Goal: Check status: Check status

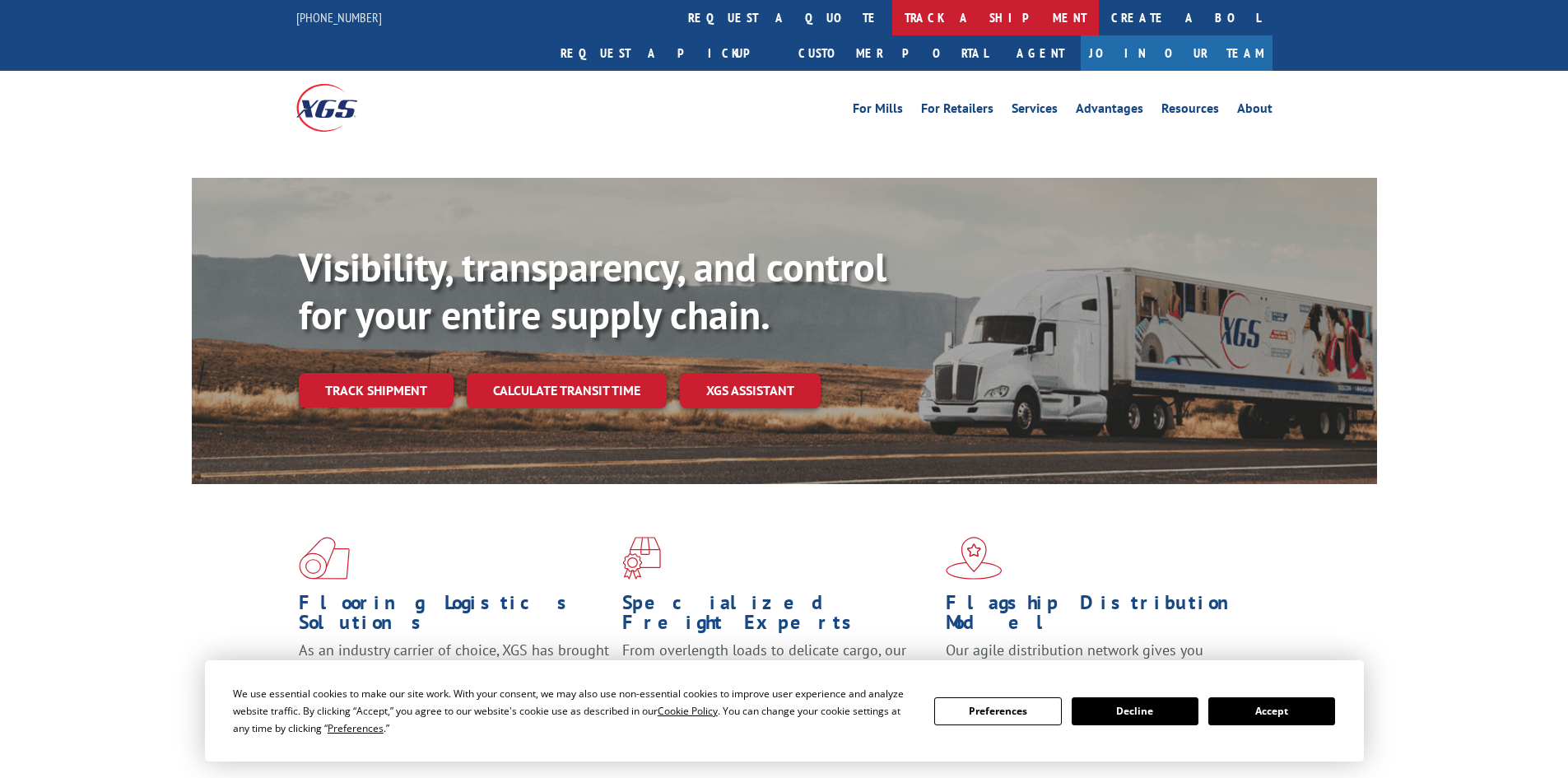
click at [892, 2] on link "track a shipment" at bounding box center [995, 17] width 206 height 36
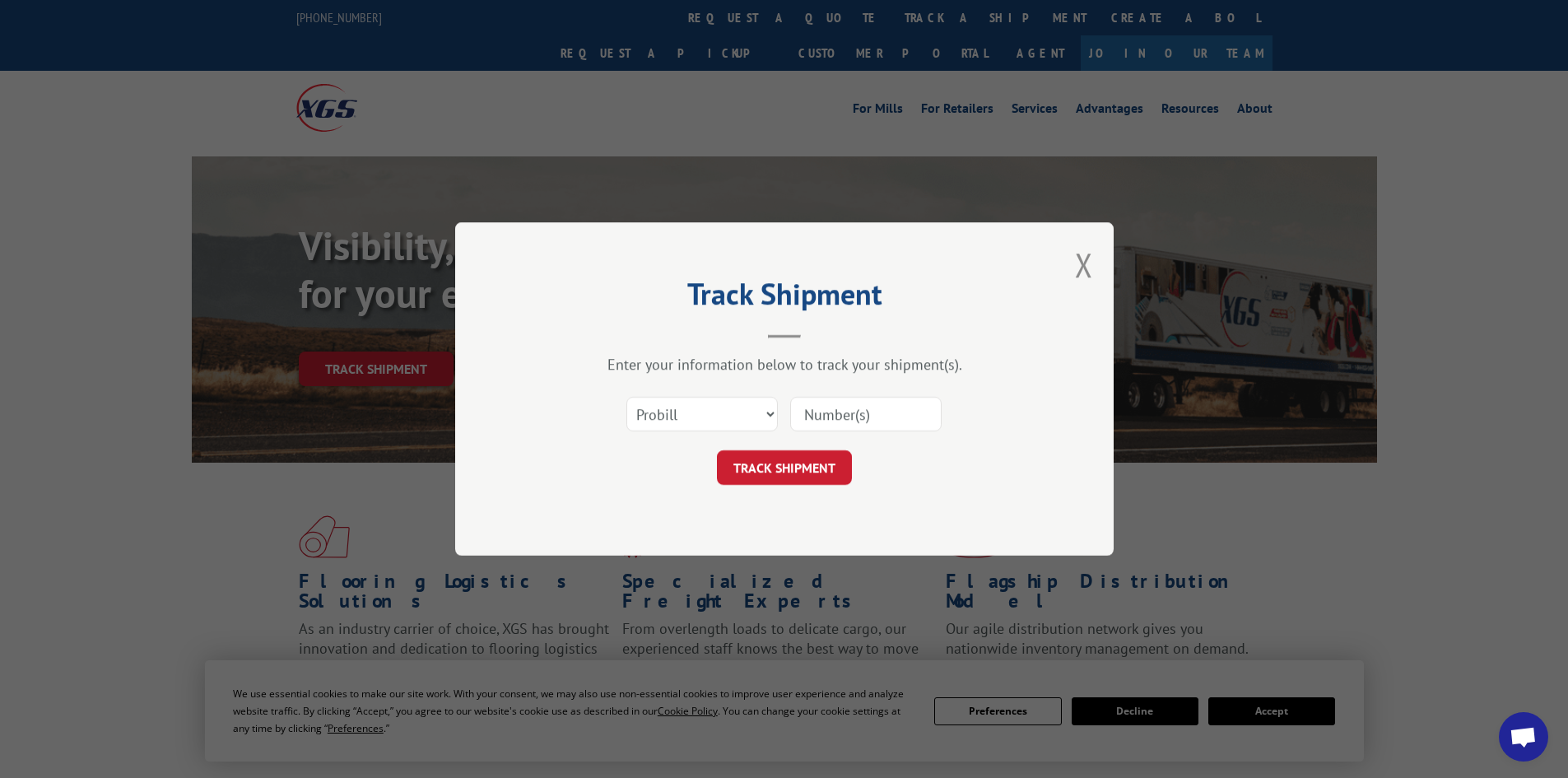
click at [742, 417] on select "Select category... Probill BOL PO" at bounding box center [701, 415] width 152 height 35
select select "bol"
click at [626, 397] on select "Select category... Probill BOL PO" at bounding box center [701, 415] width 152 height 35
click at [823, 412] on input at bounding box center [866, 415] width 152 height 35
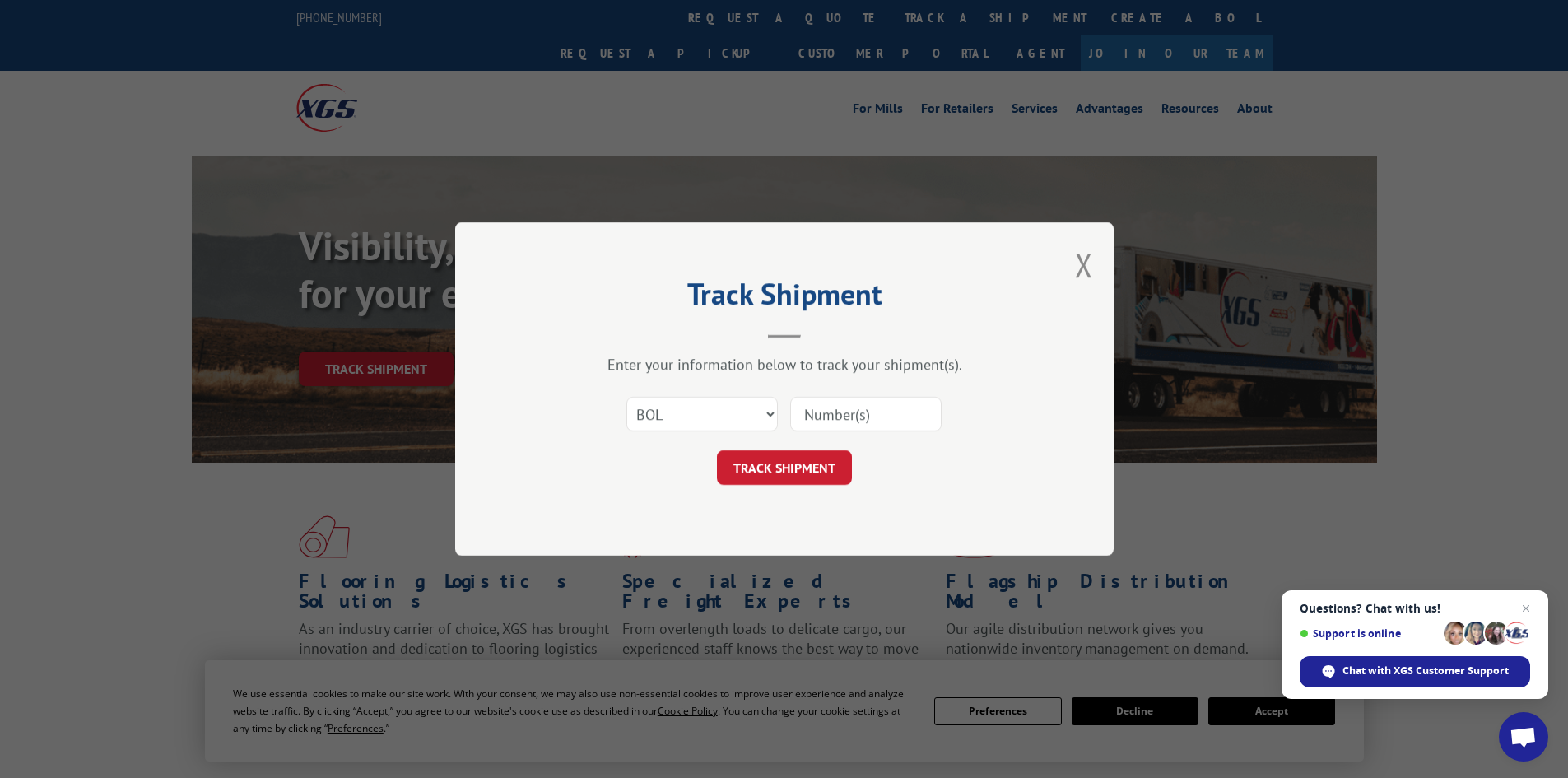
paste input "7061091"
type input "7061091"
click at [799, 467] on button "TRACK SHIPMENT" at bounding box center [784, 468] width 135 height 35
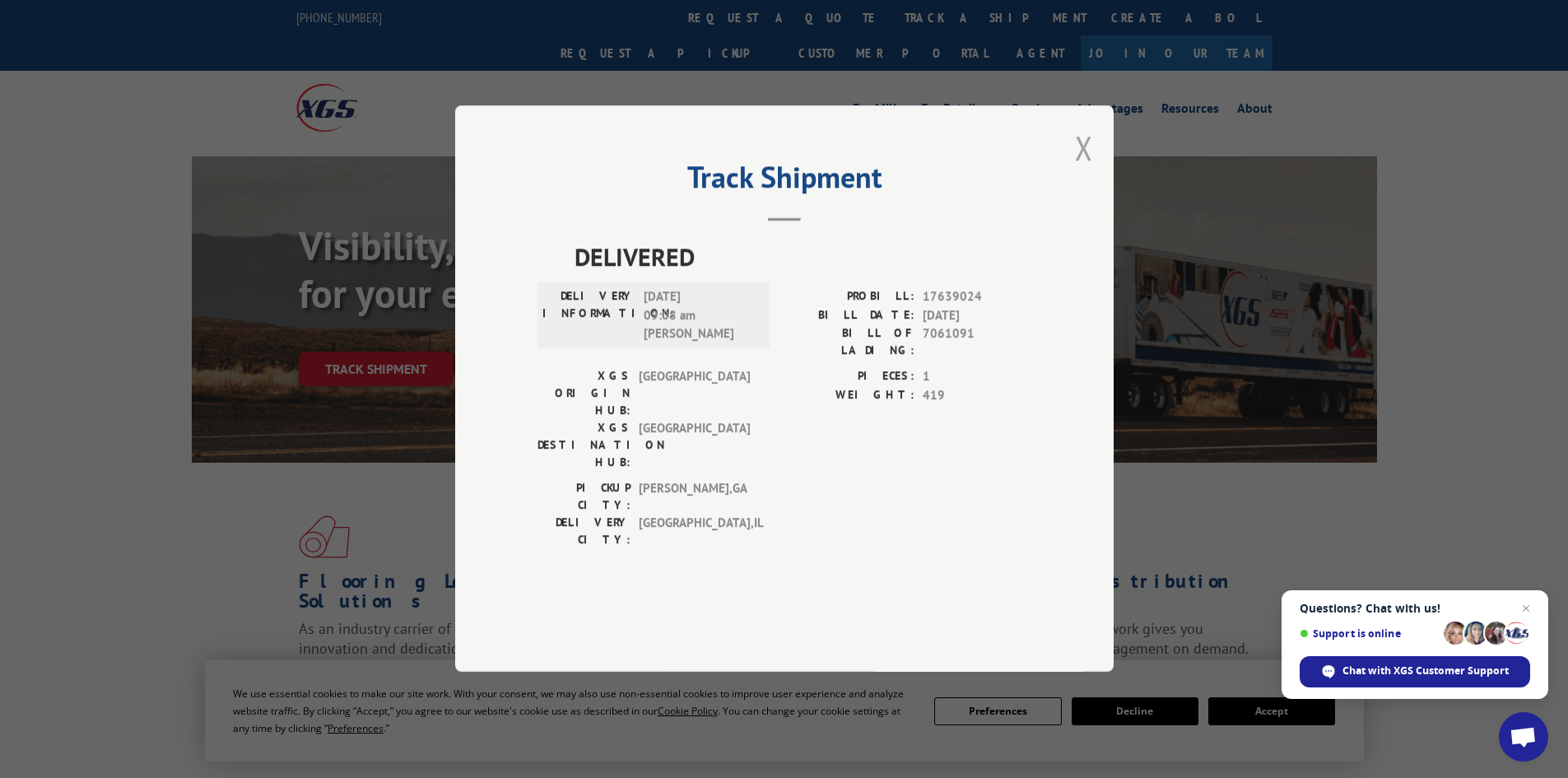
click at [1080, 170] on button "Close modal" at bounding box center [1085, 148] width 18 height 44
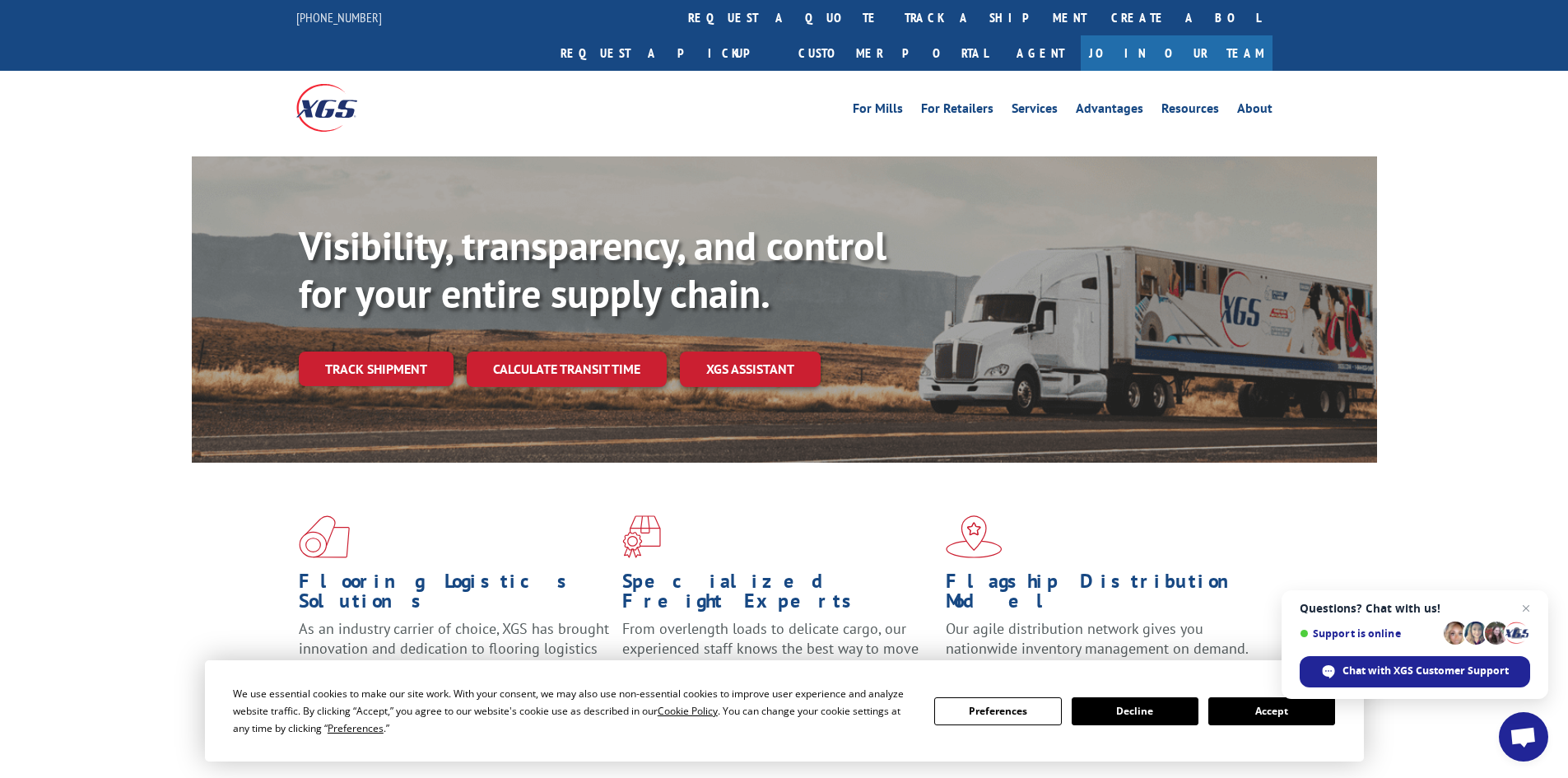
drag, startPoint x: 750, startPoint y: 9, endPoint x: 741, endPoint y: 17, distance: 12.0
click at [892, 9] on link "track a shipment" at bounding box center [995, 17] width 206 height 36
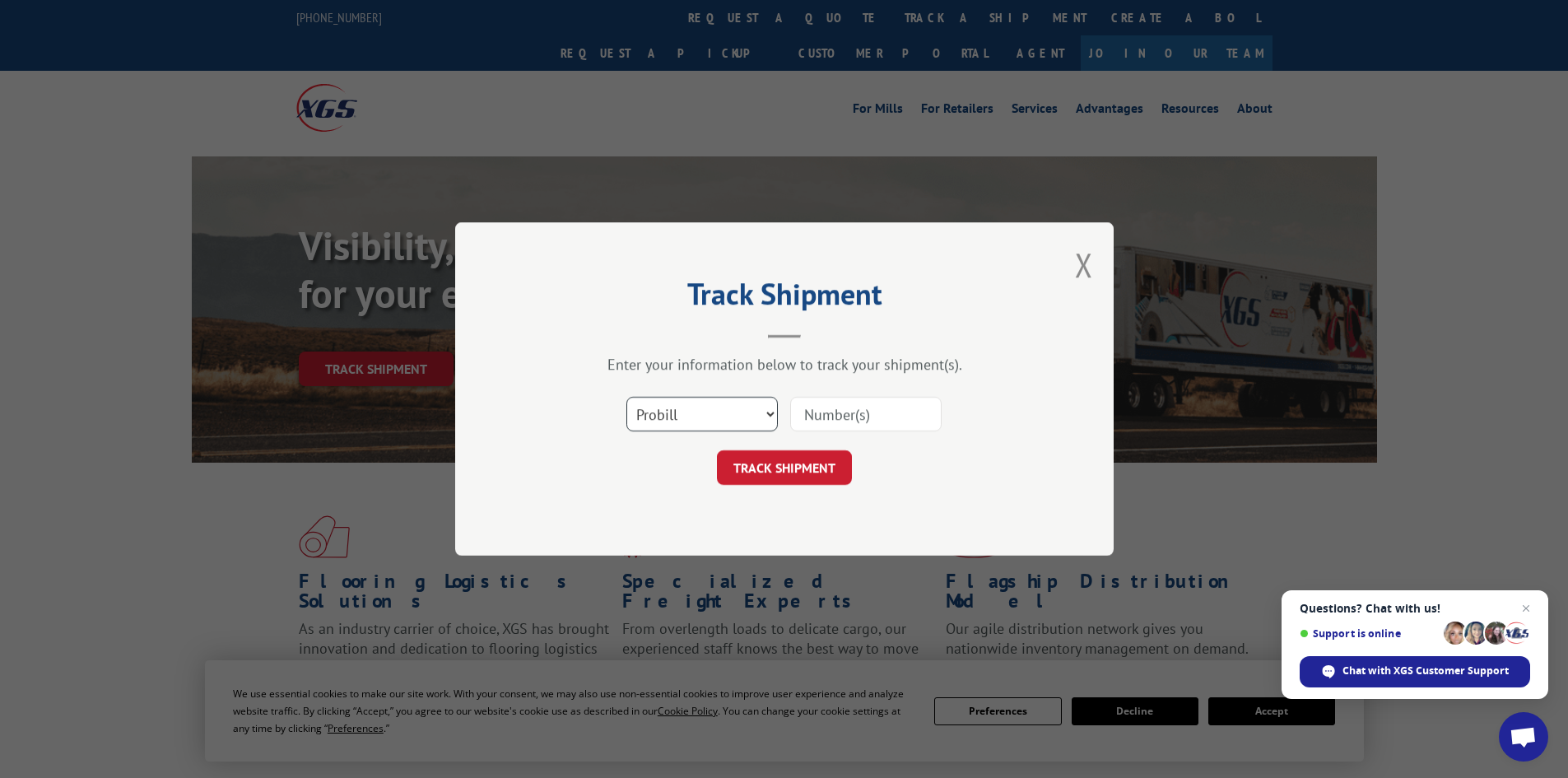
click at [692, 411] on select "Select category... Probill BOL PO" at bounding box center [701, 415] width 152 height 35
select select "bol"
click at [626, 397] on select "Select category... Probill BOL PO" at bounding box center [701, 415] width 152 height 35
click at [842, 414] on input at bounding box center [866, 415] width 152 height 35
paste input "5530827"
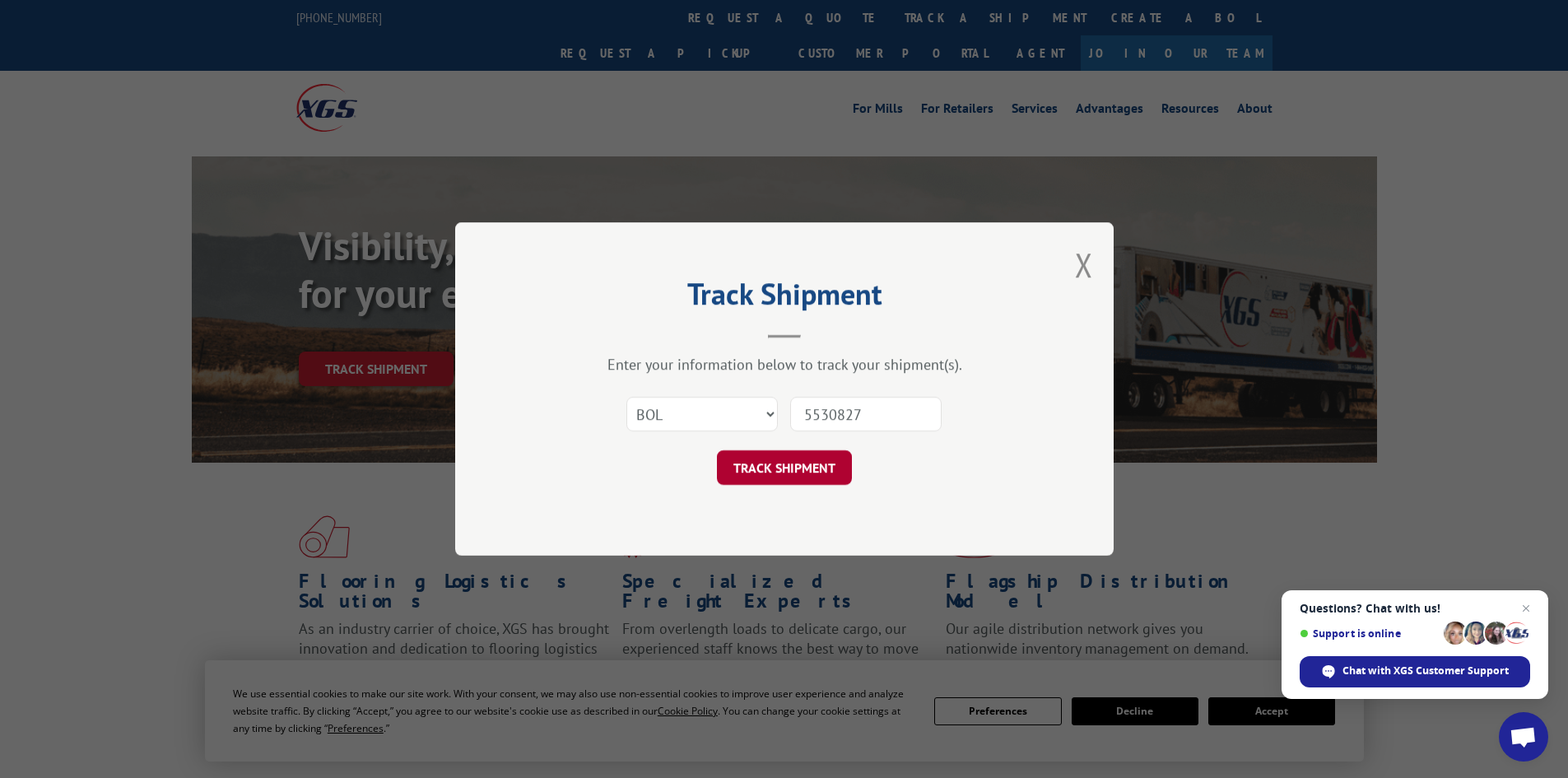
type input "5530827"
click at [799, 464] on button "TRACK SHIPMENT" at bounding box center [784, 468] width 135 height 35
